Goal: Check status: Check status

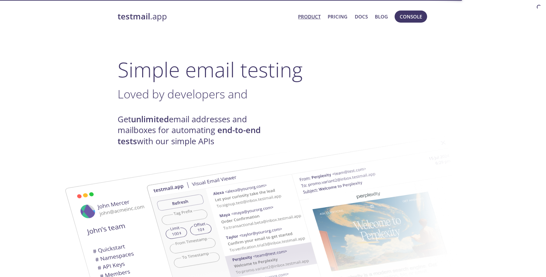
click at [407, 24] on div "testmail .app Product Pricing Docs Blog Console" at bounding box center [273, 16] width 311 height 20
click at [409, 20] on span "Console" at bounding box center [411, 16] width 22 height 8
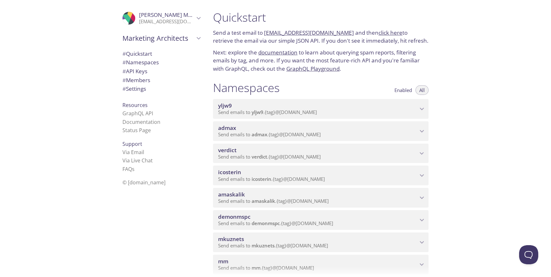
click at [250, 134] on span "Send emails to admax . {tag} @inbox.testmail.app" at bounding box center [269, 134] width 103 height 6
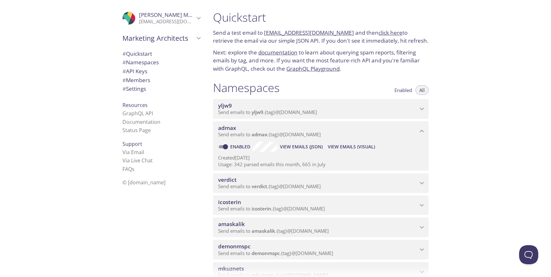
click at [365, 148] on span "View Emails (Visual)" at bounding box center [351, 147] width 47 height 8
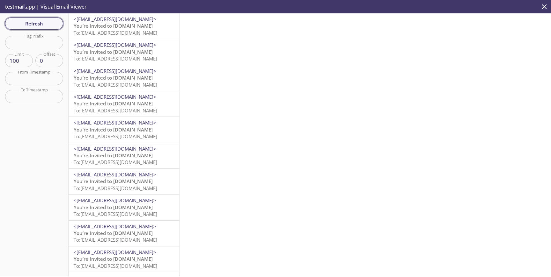
click at [51, 25] on span "Refresh" at bounding box center [34, 23] width 48 height 8
click at [46, 23] on span "Refresh" at bounding box center [34, 23] width 48 height 8
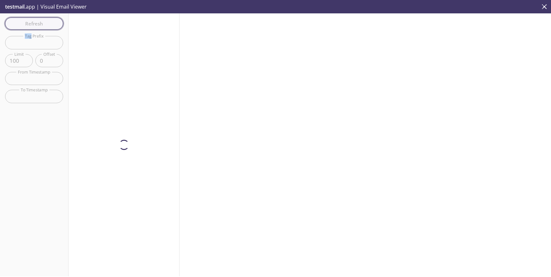
click at [46, 23] on div "Refresh Filters Tag Prefix Tag Prefix Limit 100 Limit Offset 0 Offset From Time…" at bounding box center [34, 144] width 69 height 263
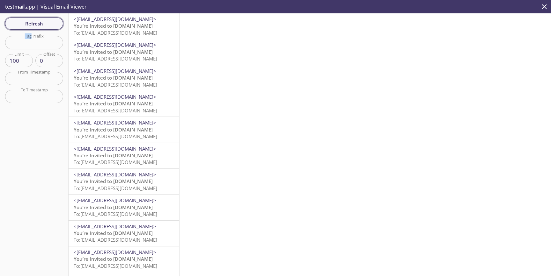
click at [46, 23] on span "Refresh" at bounding box center [34, 23] width 48 height 8
